Goal: Find specific page/section: Find specific page/section

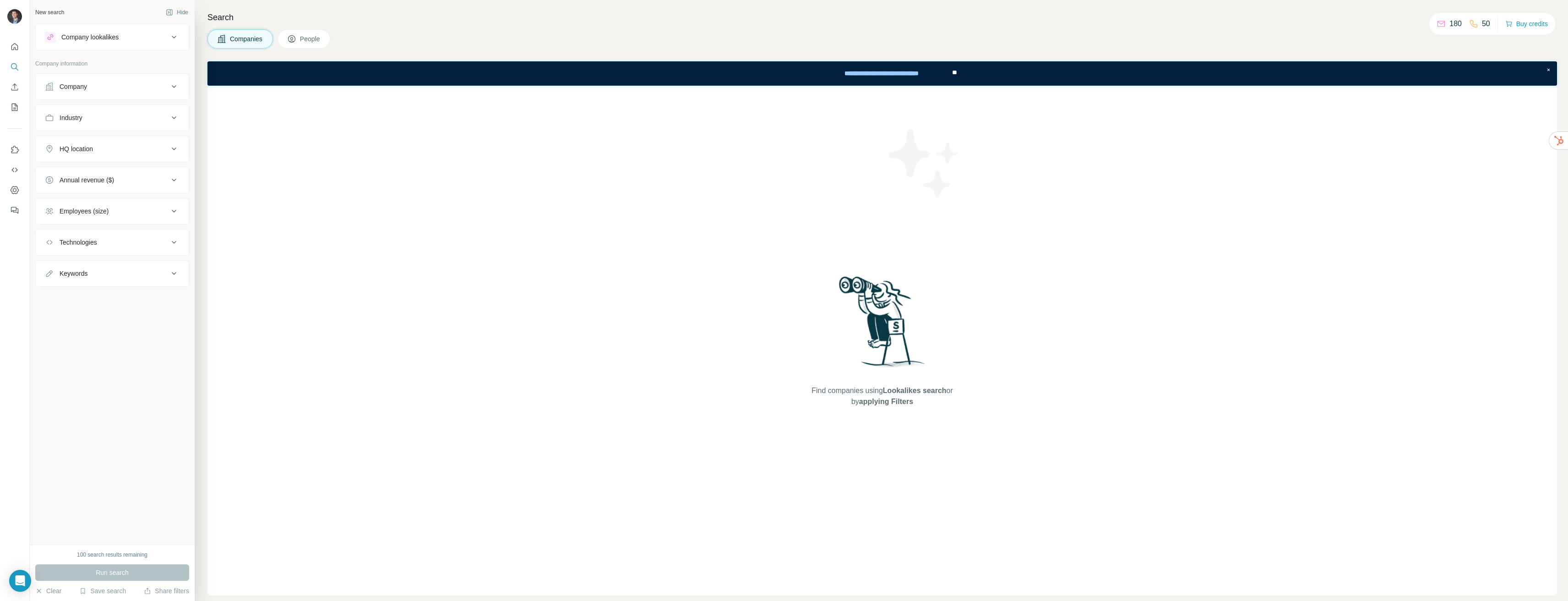
click at [319, 40] on span "People" at bounding box center [310, 38] width 21 height 9
click at [135, 40] on div "Company lookalikes" at bounding box center [107, 37] width 124 height 11
click at [236, 40] on span "Companies" at bounding box center [247, 38] width 33 height 9
